Goal: Task Accomplishment & Management: Complete application form

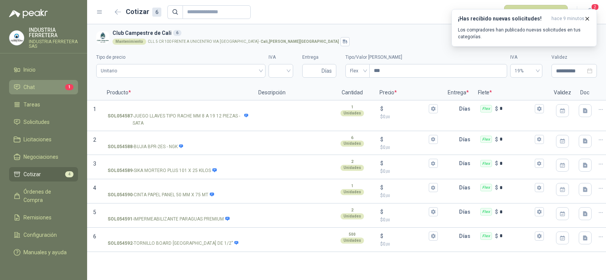
click at [54, 91] on li "Chat 1" at bounding box center [44, 87] width 60 height 8
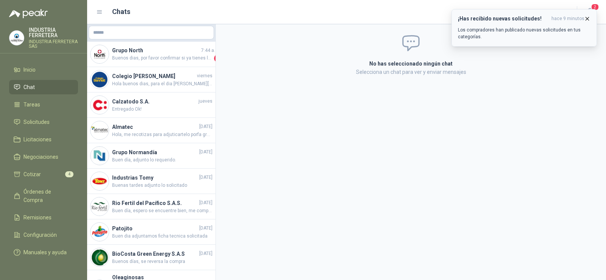
click at [589, 16] on icon "button" at bounding box center [587, 19] width 6 height 6
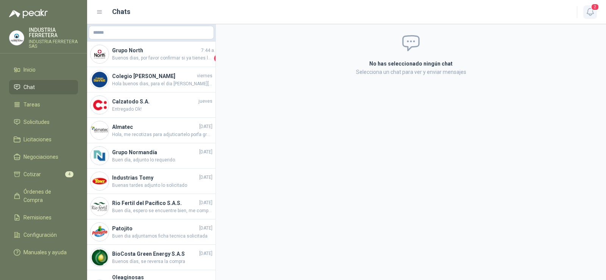
click at [591, 7] on span "2" at bounding box center [595, 6] width 8 height 7
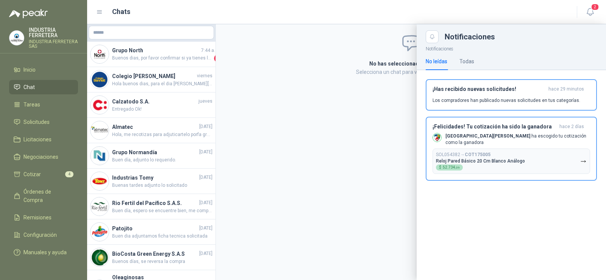
click at [42, 84] on li "Chat" at bounding box center [44, 87] width 60 height 8
click at [130, 62] on div at bounding box center [346, 152] width 519 height 256
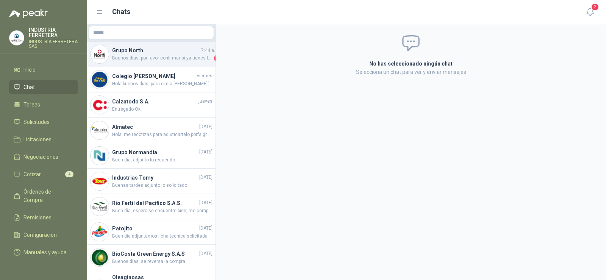
click at [147, 56] on span "Buenos dias, por favor confirmar si ya tienes la cotizacion solicitada ?" at bounding box center [162, 59] width 100 height 8
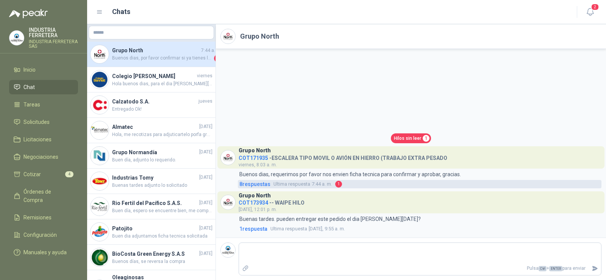
click at [264, 188] on span "8 respuesta s" at bounding box center [254, 184] width 31 height 8
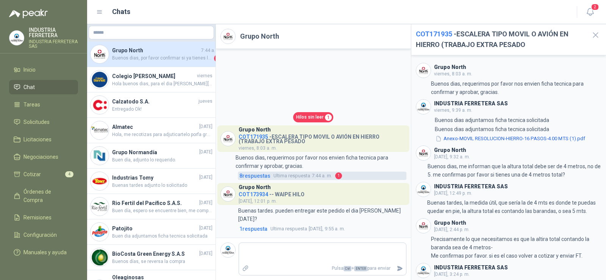
click at [266, 180] on span "8 respuesta s" at bounding box center [254, 176] width 31 height 8
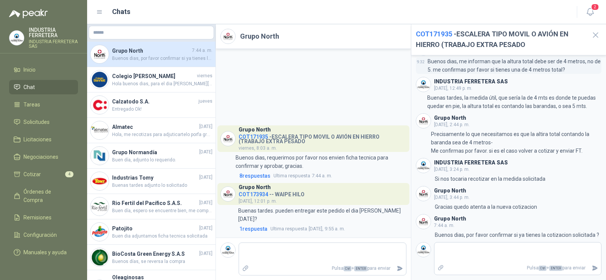
scroll to position [113, 0]
drag, startPoint x: 566, startPoint y: 166, endPoint x: 345, endPoint y: 92, distance: 232.5
click at [345, 92] on div "Grupo North COT171935 - ESCALERA TIPO MOVIL O AVIÓN EN HIERRO (TRABAJO EXTRA PE…" at bounding box center [313, 143] width 195 height 189
click at [255, 229] on span "1 respuesta" at bounding box center [253, 229] width 28 height 8
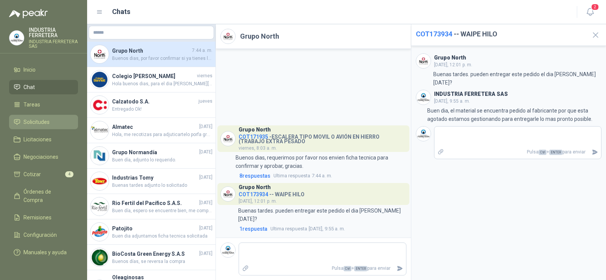
click at [40, 120] on span "Solicitudes" at bounding box center [36, 122] width 26 height 8
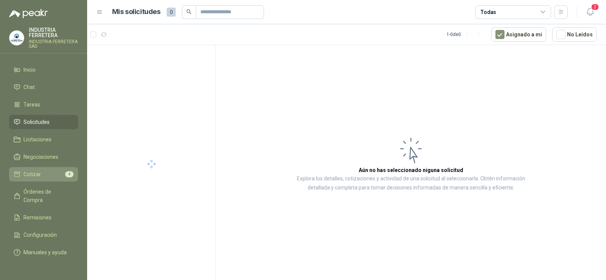
click at [45, 174] on li "Cotizar 4" at bounding box center [44, 174] width 60 height 8
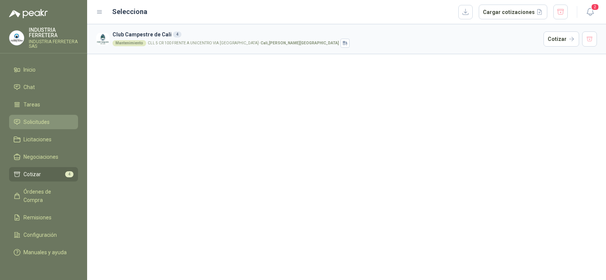
click at [46, 119] on span "Solicitudes" at bounding box center [36, 122] width 26 height 8
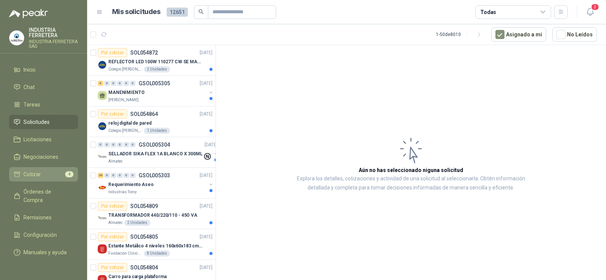
click at [45, 174] on li "Cotizar 4" at bounding box center [44, 174] width 60 height 8
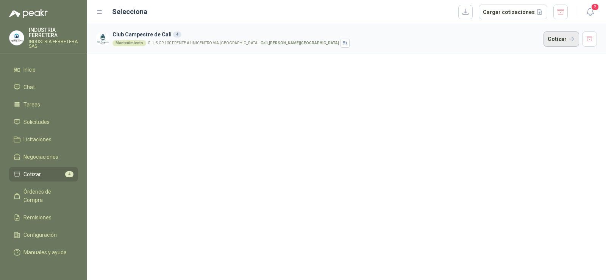
click at [568, 38] on button "Cotizar" at bounding box center [562, 38] width 36 height 15
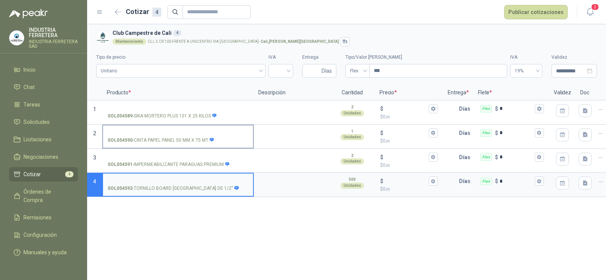
click at [147, 128] on label "SOL054590 - CINTA PAPEL PANEL 50 MM X 75 MT" at bounding box center [178, 136] width 150 height 22
click at [147, 130] on input "SOL054590 - CINTA PAPEL PANEL 50 MM X 75 MT" at bounding box center [178, 133] width 141 height 6
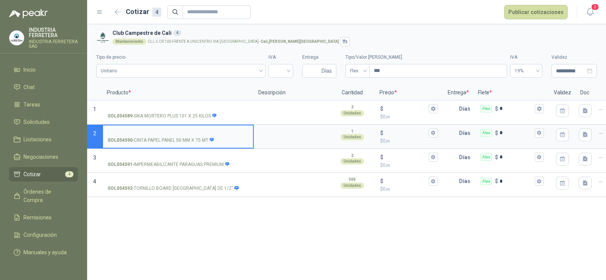
click at [147, 130] on input "SOL054590 - CINTA PAPEL PANEL 50 MM X 75 MT" at bounding box center [178, 133] width 141 height 6
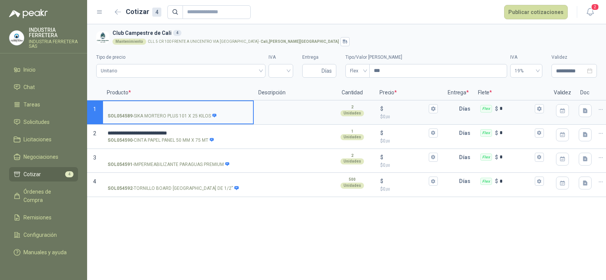
click at [156, 108] on input "SOL054589 - SIKA MORTERO PLUS 101 X 25 KILOS" at bounding box center [178, 109] width 141 height 6
click at [150, 108] on input "SOL054589 - SIKA MORTERO PLUS 101 X 25 KILOS" at bounding box center [178, 109] width 141 height 6
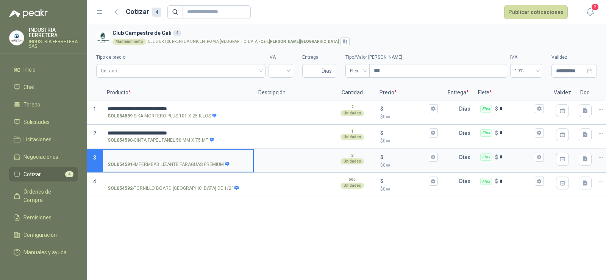
click at [154, 155] on input "SOL054591 - IMPERMEABILIZANTE PARAGUAS PREMIUM" at bounding box center [178, 158] width 141 height 6
click at [138, 156] on input "SOL054591 - IMPERMEABILIZANTE PARAGUAS PREMIUM" at bounding box center [178, 158] width 141 height 6
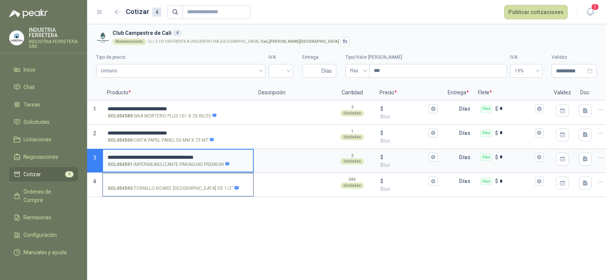
click at [136, 177] on label "SOL054592 - TORNILLO BOARD [GEOGRAPHIC_DATA] DE 1/2"" at bounding box center [178, 185] width 150 height 22
click at [136, 178] on input "SOL054592 - TORNILLO BOARD [GEOGRAPHIC_DATA] DE 1/2"" at bounding box center [178, 181] width 141 height 6
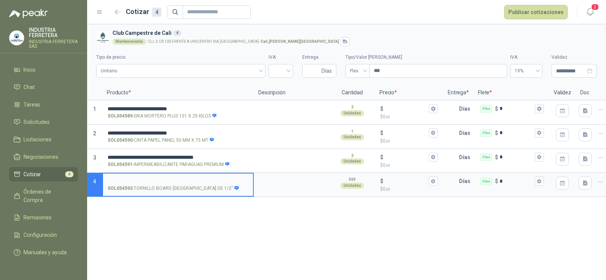
click at [147, 178] on input "SOL054592 - TORNILLO BOARD [GEOGRAPHIC_DATA] DE 1/2"" at bounding box center [178, 181] width 141 height 6
click at [238, 253] on div "**********" at bounding box center [346, 152] width 519 height 256
click at [391, 111] on input "$ $ 0 ,00" at bounding box center [406, 109] width 42 height 6
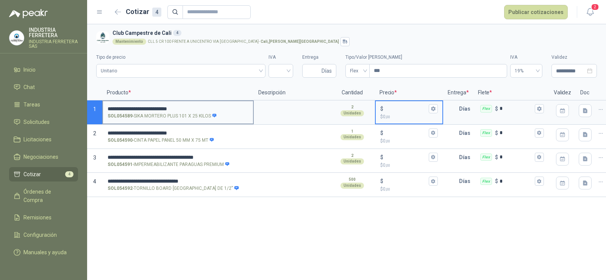
click at [140, 108] on input "**********" at bounding box center [178, 109] width 141 height 6
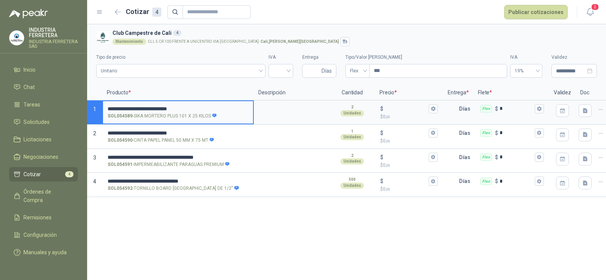
click at [140, 108] on input "**********" at bounding box center [178, 109] width 141 height 6
click at [171, 230] on div "**********" at bounding box center [346, 152] width 519 height 256
click at [401, 106] on input "$ $ 0 ,00" at bounding box center [406, 109] width 42 height 6
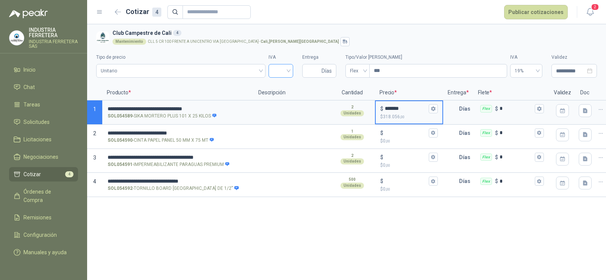
type input "*******"
click at [280, 68] on input "search" at bounding box center [281, 69] width 16 height 11
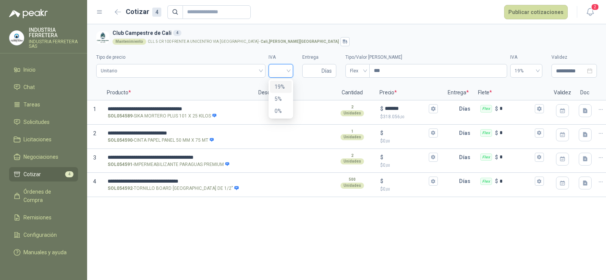
click at [282, 89] on div "19%" at bounding box center [281, 87] width 13 height 8
click at [312, 75] on input "Entrega" at bounding box center [313, 70] width 13 height 13
type input "*"
drag, startPoint x: 354, startPoint y: 38, endPoint x: 353, endPoint y: 45, distance: 6.5
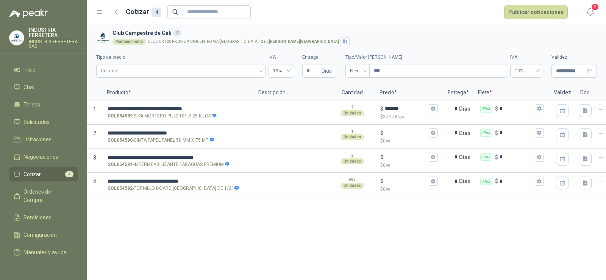
click at [354, 38] on div "Mantenimiento CLL 5 CR 100 FRENTE A UNICENTRO VIA [GEOGRAPHIC_DATA] - [GEOGRAPH…" at bounding box center [353, 41] width 481 height 9
click at [354, 74] on span "Flex" at bounding box center [357, 70] width 15 height 11
click at [358, 103] on div "Incluido" at bounding box center [357, 99] width 21 height 12
click at [347, 28] on section "**********" at bounding box center [346, 54] width 519 height 61
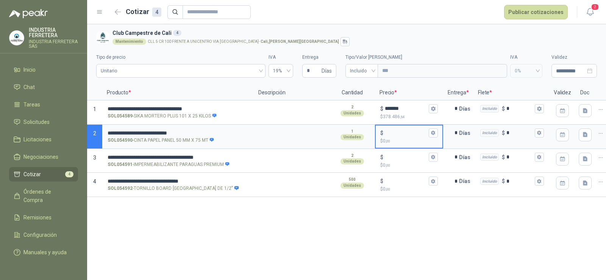
click at [393, 132] on input "$ $ 0 ,00" at bounding box center [406, 133] width 42 height 6
drag, startPoint x: 406, startPoint y: 131, endPoint x: 410, endPoint y: 134, distance: 4.3
click at [407, 131] on input "$ $ 0 ,00" at bounding box center [406, 133] width 42 height 6
type input "*****"
click at [400, 164] on p "$ 0 ,00" at bounding box center [409, 165] width 58 height 7
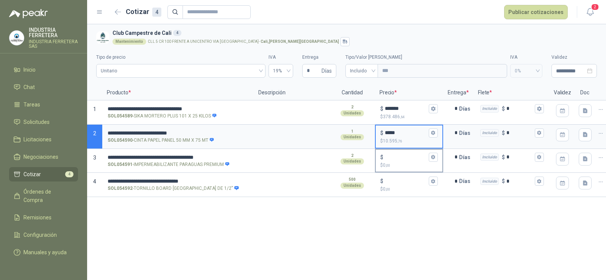
click at [400, 160] on input "$ $ 0 ,00" at bounding box center [406, 157] width 42 height 6
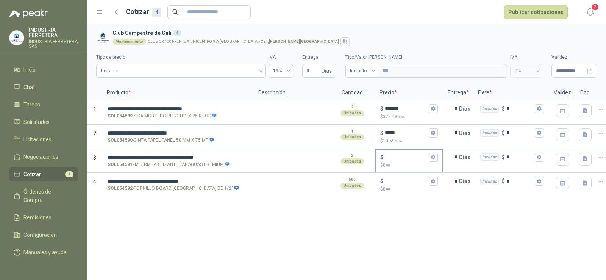
click at [399, 162] on p "$ 0 ,00" at bounding box center [409, 165] width 58 height 7
click at [399, 160] on input "$ $ 0 ,00" at bounding box center [406, 157] width 42 height 6
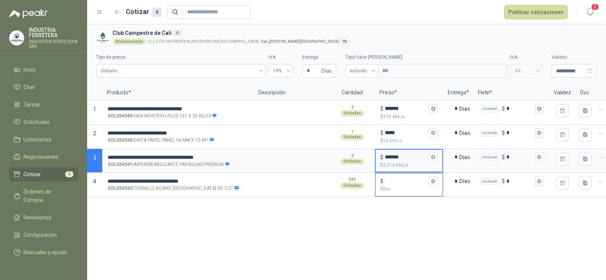
type input "*******"
click at [398, 184] on input "$ $ 0 ,00" at bounding box center [406, 181] width 42 height 6
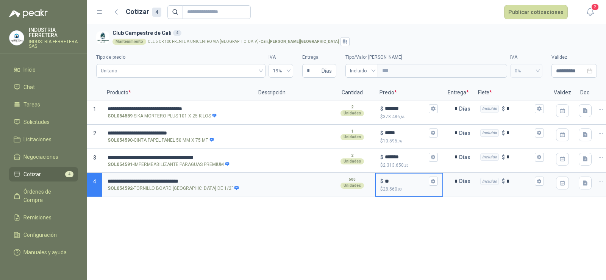
type input "**"
click at [375, 211] on div "**********" at bounding box center [346, 152] width 519 height 256
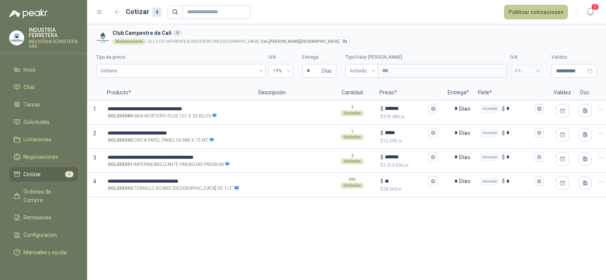
click at [517, 9] on button "Publicar cotizaciones" at bounding box center [536, 12] width 64 height 14
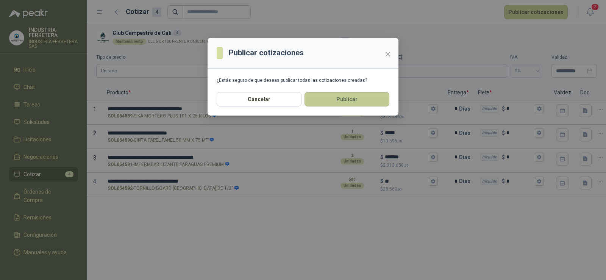
click at [343, 97] on button "Publicar" at bounding box center [347, 99] width 85 height 14
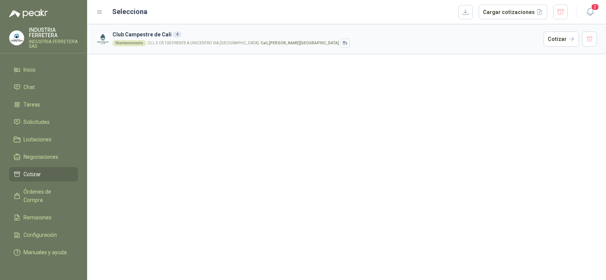
click at [40, 175] on li "Cotizar" at bounding box center [44, 174] width 60 height 8
click at [204, 155] on div "Club Campestre de Cali 4 Mantenimiento CLL 5 CR 100 FRENTE A UNICENTRO VIA [GEO…" at bounding box center [346, 152] width 519 height 256
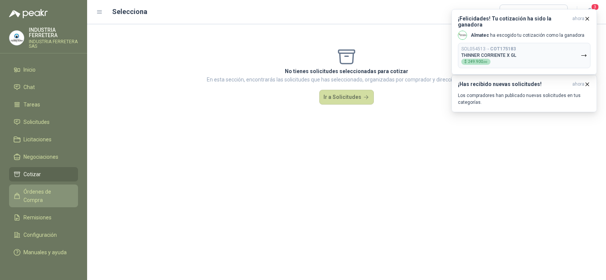
click at [41, 192] on span "Órdenes de Compra" at bounding box center [46, 196] width 47 height 17
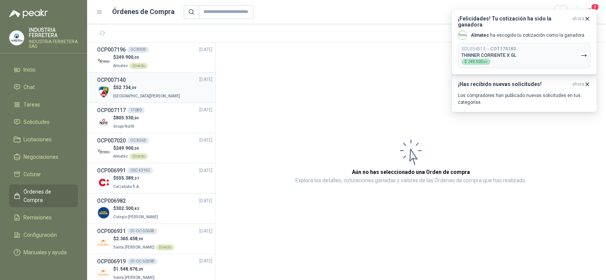
click at [131, 89] on span ",09" at bounding box center [134, 88] width 6 height 4
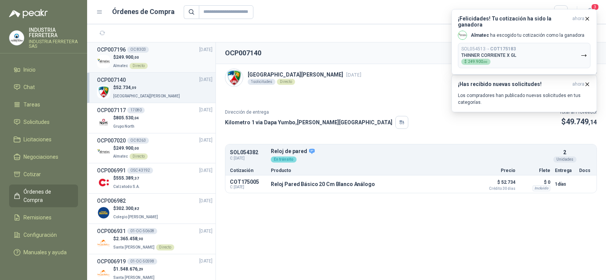
click at [134, 57] on span ",00" at bounding box center [136, 57] width 6 height 4
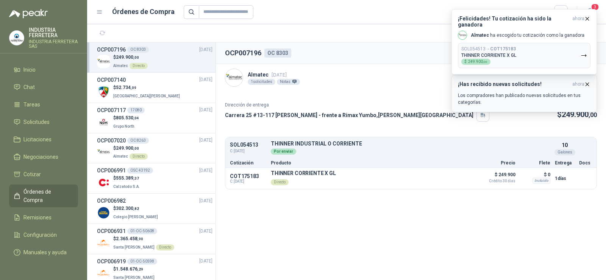
click at [524, 87] on h3 "¡Has recibido nuevas solicitudes!" at bounding box center [513, 84] width 111 height 6
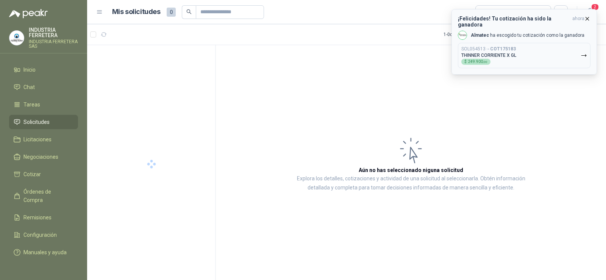
click at [525, 48] on button "SOL054513 → COT175183 THINNER CORRIENTE X GL $ 249.900 ,00" at bounding box center [524, 55] width 133 height 25
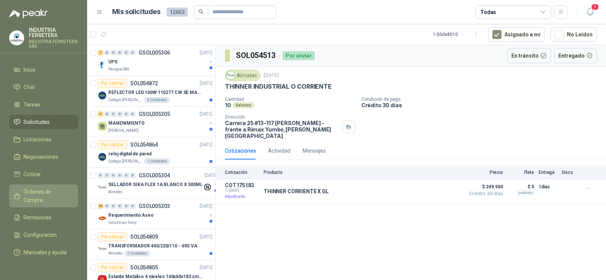
click at [42, 190] on span "Órdenes de Compra" at bounding box center [46, 196] width 47 height 17
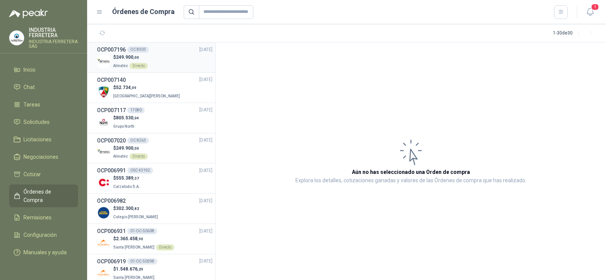
click at [152, 64] on div "$ 249.900 ,00 Almatec Directo" at bounding box center [155, 62] width 116 height 16
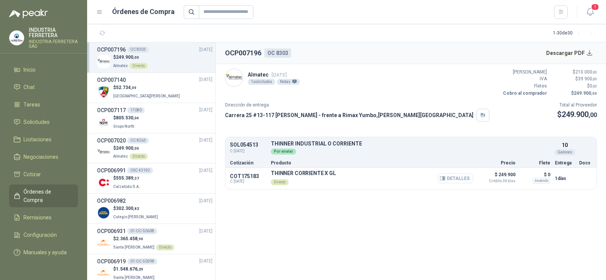
click at [458, 177] on button "Detalles" at bounding box center [456, 178] width 36 height 10
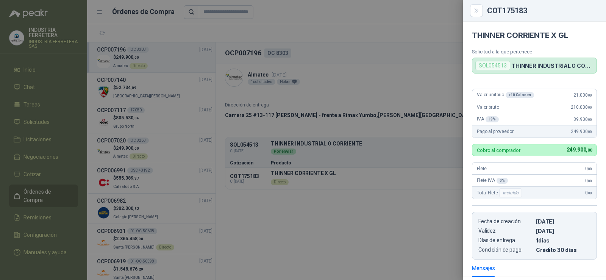
click at [402, 62] on div at bounding box center [303, 140] width 606 height 280
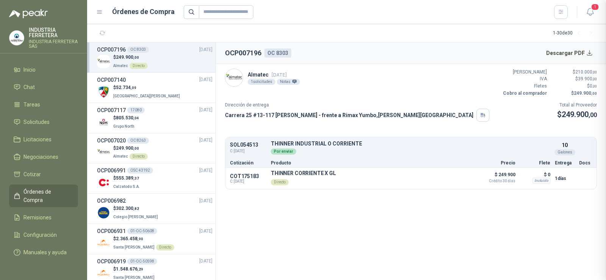
scroll to position [105, 0]
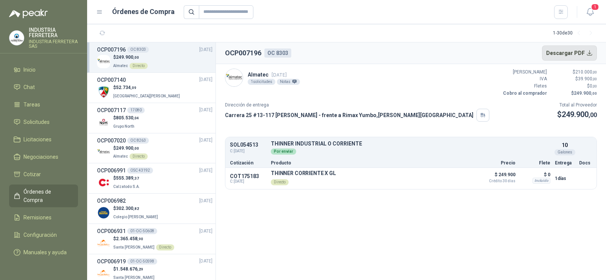
click at [567, 51] on button "Descargar PDF" at bounding box center [569, 52] width 55 height 15
click at [149, 67] on div "$ 249.900 ,00 Almatec Directo" at bounding box center [155, 62] width 116 height 16
click at [44, 213] on span "Remisiones" at bounding box center [37, 217] width 28 height 8
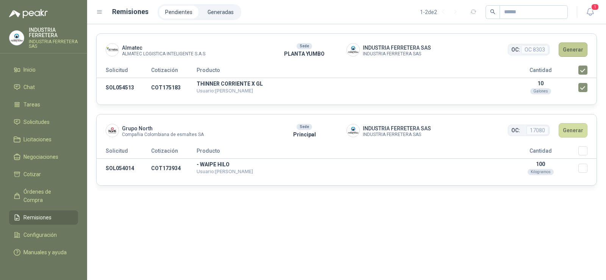
click at [572, 45] on button "Generar" at bounding box center [573, 49] width 29 height 14
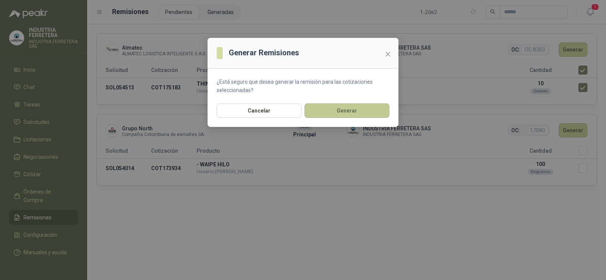
click at [340, 108] on button "Generar" at bounding box center [347, 110] width 85 height 14
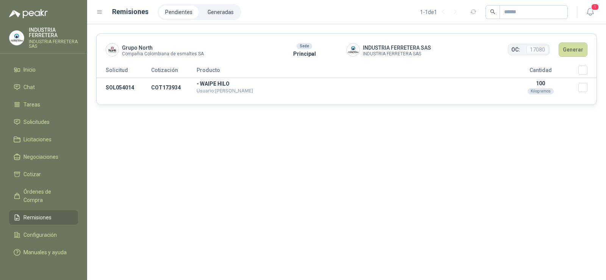
drag, startPoint x: 436, startPoint y: 193, endPoint x: 442, endPoint y: 194, distance: 5.7
click at [437, 193] on div "Grupo North Compañia Colombiana de esmaltes SA Sede Principal INDUSTRIA FERRETE…" at bounding box center [346, 152] width 519 height 256
click at [353, 157] on div "Grupo North Compañia Colombiana de esmaltes SA Sede Principal INDUSTRIA FERRETE…" at bounding box center [346, 152] width 519 height 256
click at [40, 113] on ul "Inicio Chat Tareas Solicitudes Licitaciones Negociaciones Cotizar Órdenes de Co…" at bounding box center [43, 163] width 87 height 200
click at [31, 123] on span "Solicitudes" at bounding box center [36, 122] width 26 height 8
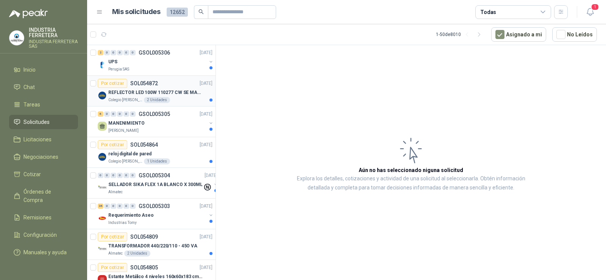
click at [155, 97] on div "2 Unidades" at bounding box center [157, 100] width 26 height 6
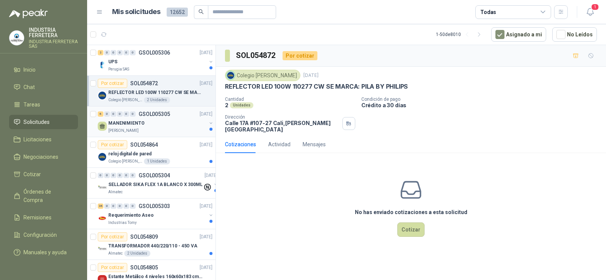
click at [166, 128] on div "[PERSON_NAME]" at bounding box center [157, 131] width 98 height 6
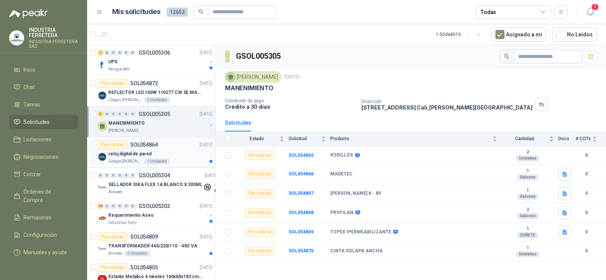
scroll to position [38, 0]
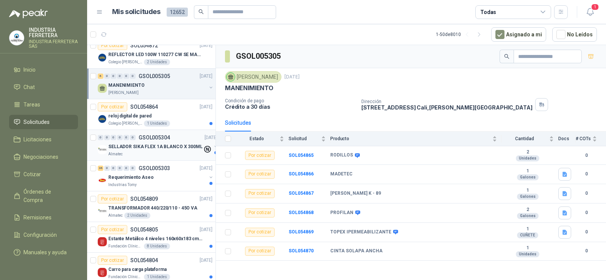
click at [159, 148] on p "SELLADOR SIKA FLEX 1A BLANCO X 300ML" at bounding box center [155, 146] width 94 height 7
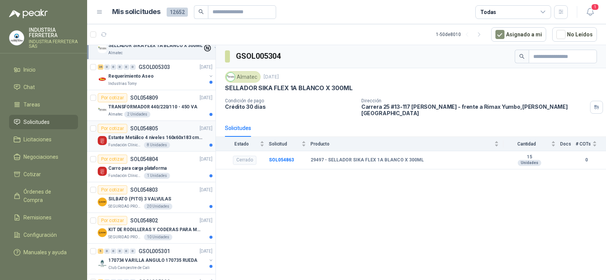
scroll to position [152, 0]
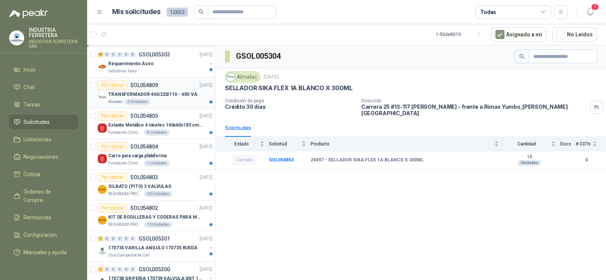
click at [167, 98] on p "TRANSFORMADOR 440/220/110 - 45O VA" at bounding box center [152, 94] width 89 height 7
